Goal: Task Accomplishment & Management: Use online tool/utility

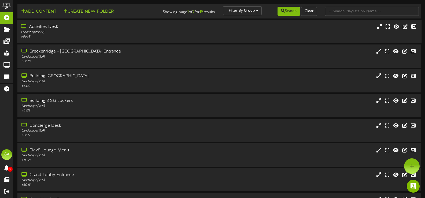
click at [82, 32] on div "Landscape ( 16:9 )" at bounding box center [101, 32] width 161 height 5
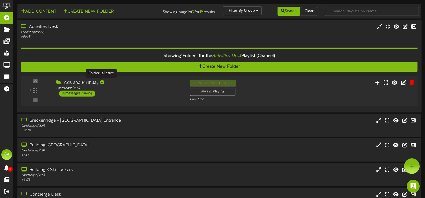
click at [100, 82] on div at bounding box center [102, 82] width 4 height 4
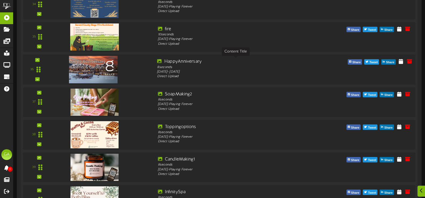
scroll to position [1235, 0]
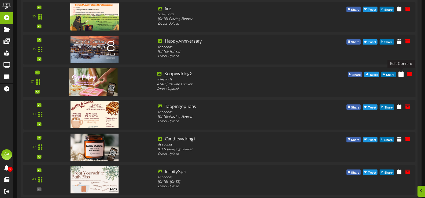
click at [403, 75] on icon at bounding box center [401, 74] width 5 height 6
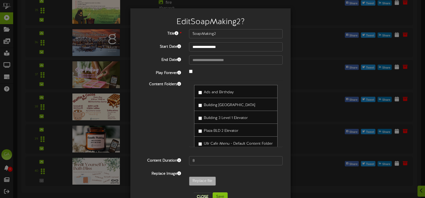
click at [205, 112] on div "Building 3 Level 1 Elevator" at bounding box center [235, 117] width 83 height 13
type input "**********"
type input "SoapMaking"
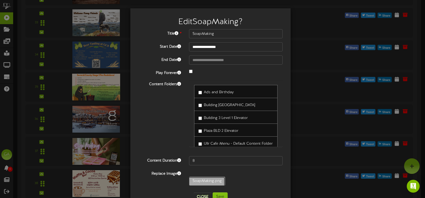
scroll to position [1074, 0]
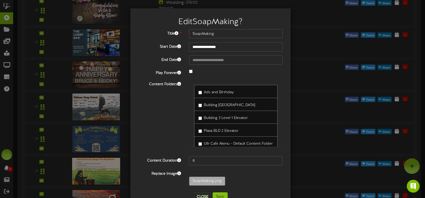
click at [243, 182] on div "SoapMaking.png" at bounding box center [236, 183] width 102 height 12
click at [224, 193] on button "Save" at bounding box center [220, 197] width 15 height 9
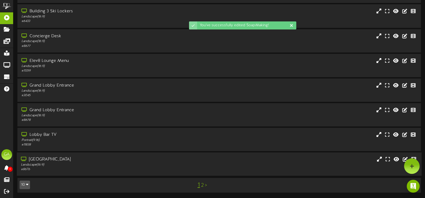
scroll to position [243, 0]
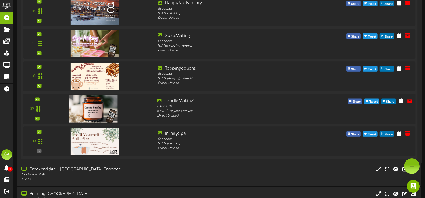
scroll to position [1239, 0]
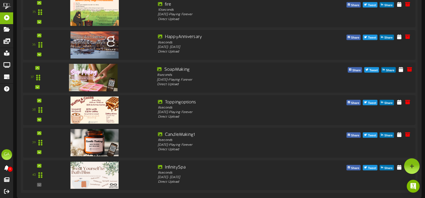
click at [100, 70] on img at bounding box center [93, 77] width 49 height 27
